Goal: Find specific page/section: Find specific page/section

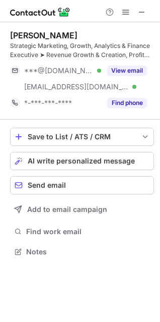
scroll to position [245, 160]
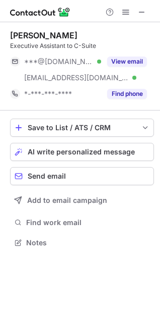
scroll to position [236, 160]
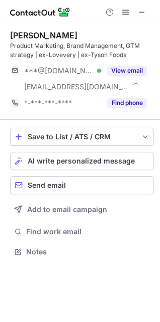
scroll to position [245, 160]
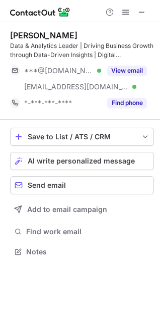
scroll to position [245, 160]
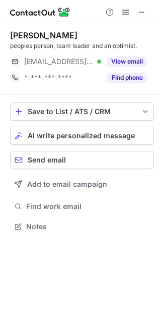
scroll to position [219, 160]
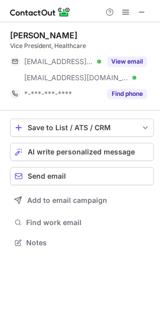
scroll to position [236, 160]
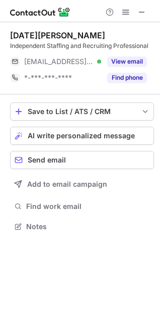
scroll to position [219, 160]
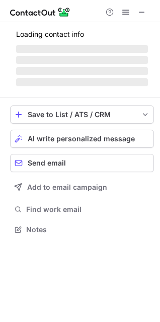
scroll to position [222, 160]
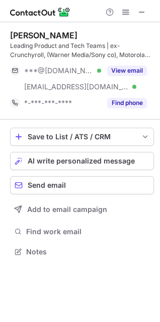
scroll to position [245, 160]
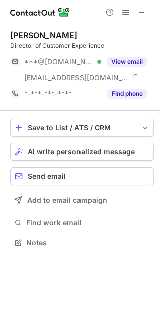
scroll to position [236, 160]
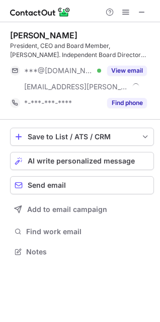
scroll to position [245, 160]
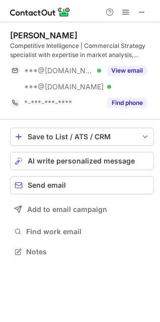
scroll to position [245, 160]
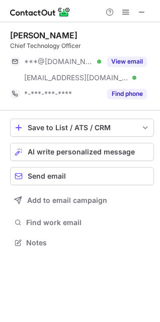
scroll to position [236, 160]
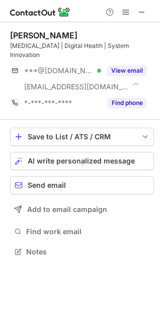
scroll to position [236, 160]
